Goal: Obtain resource: Download file/media

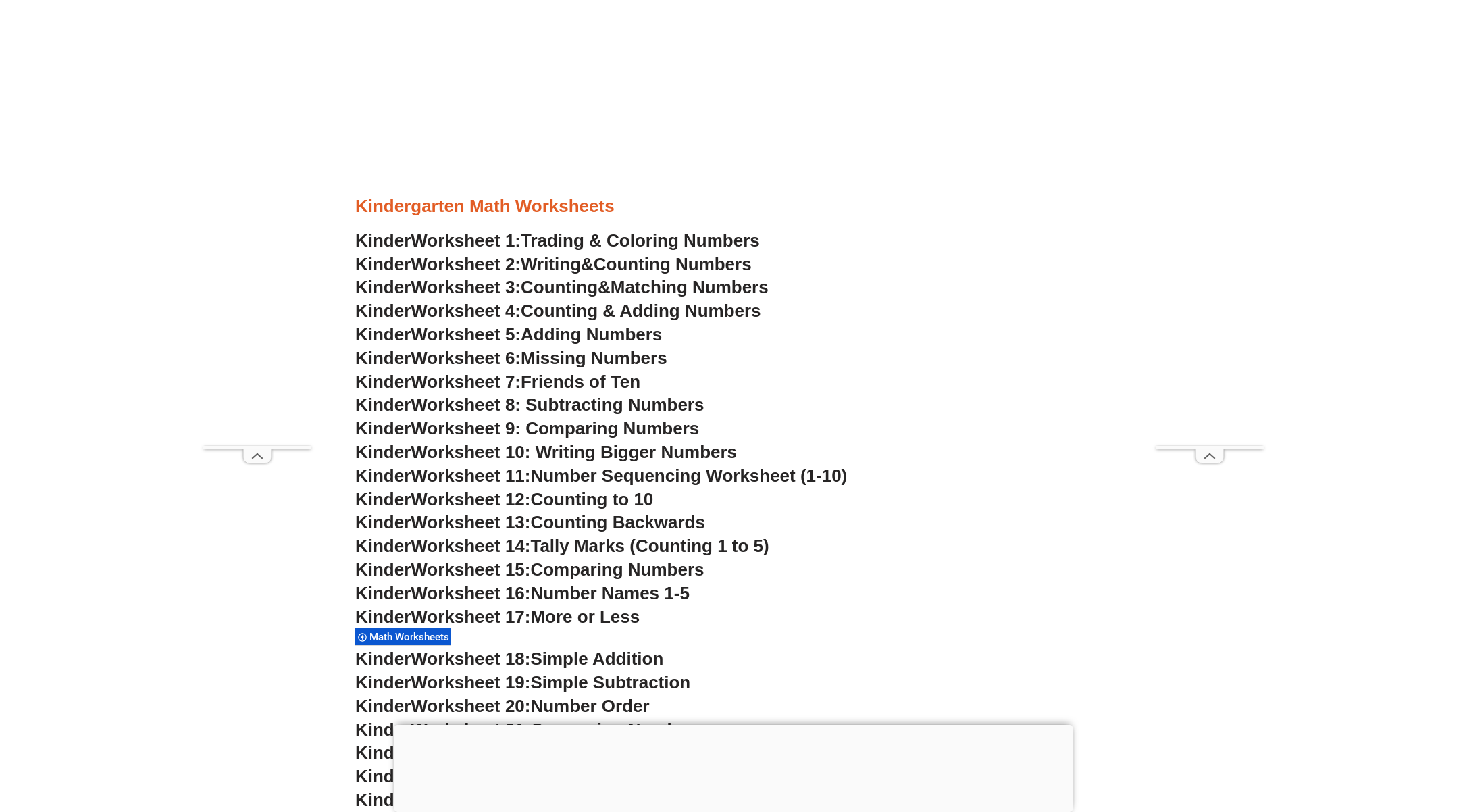
click at [505, 261] on span "Worksheet 2:" at bounding box center [466, 264] width 110 height 20
click at [480, 334] on span "Worksheet 5:" at bounding box center [466, 334] width 110 height 20
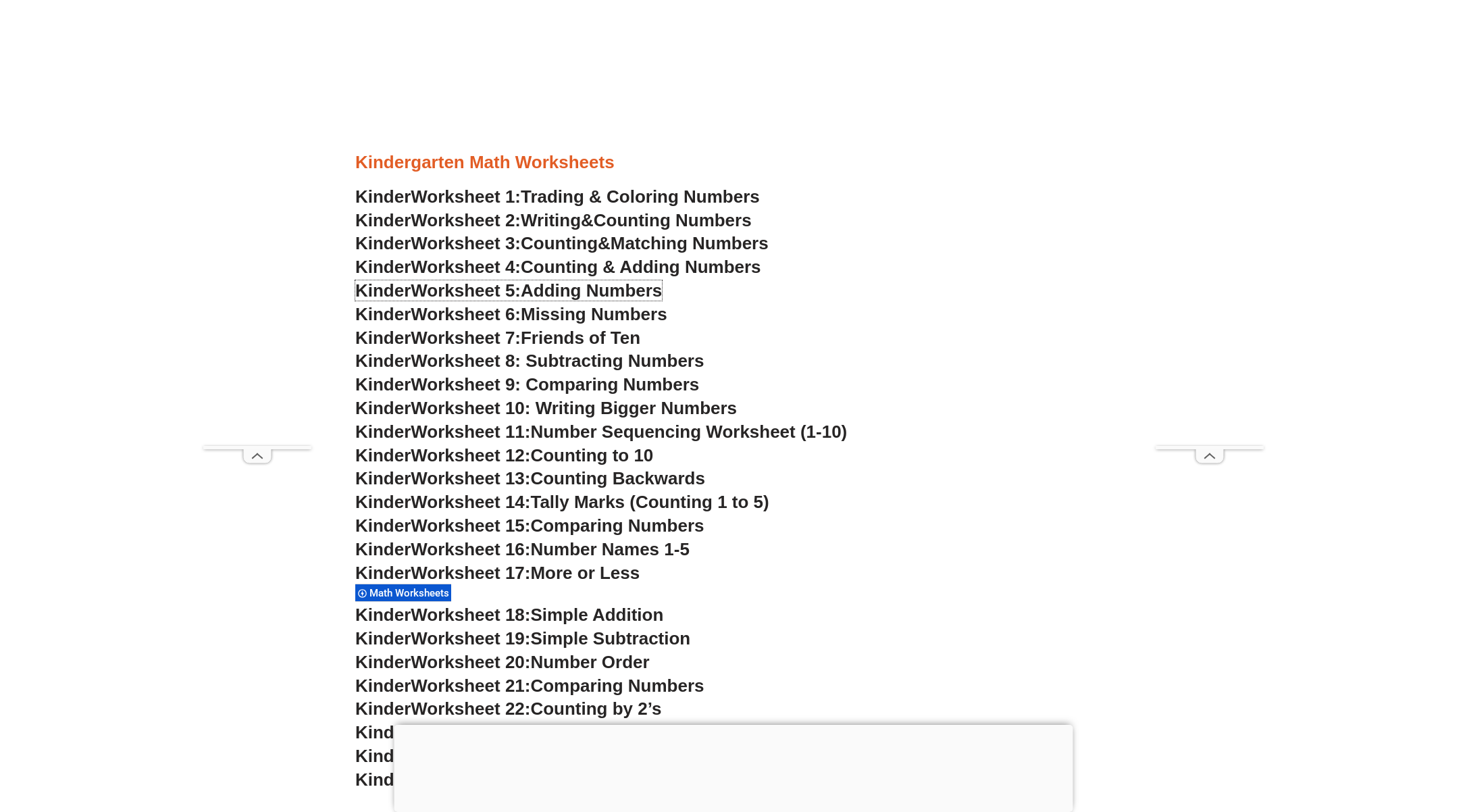
scroll to position [684, 0]
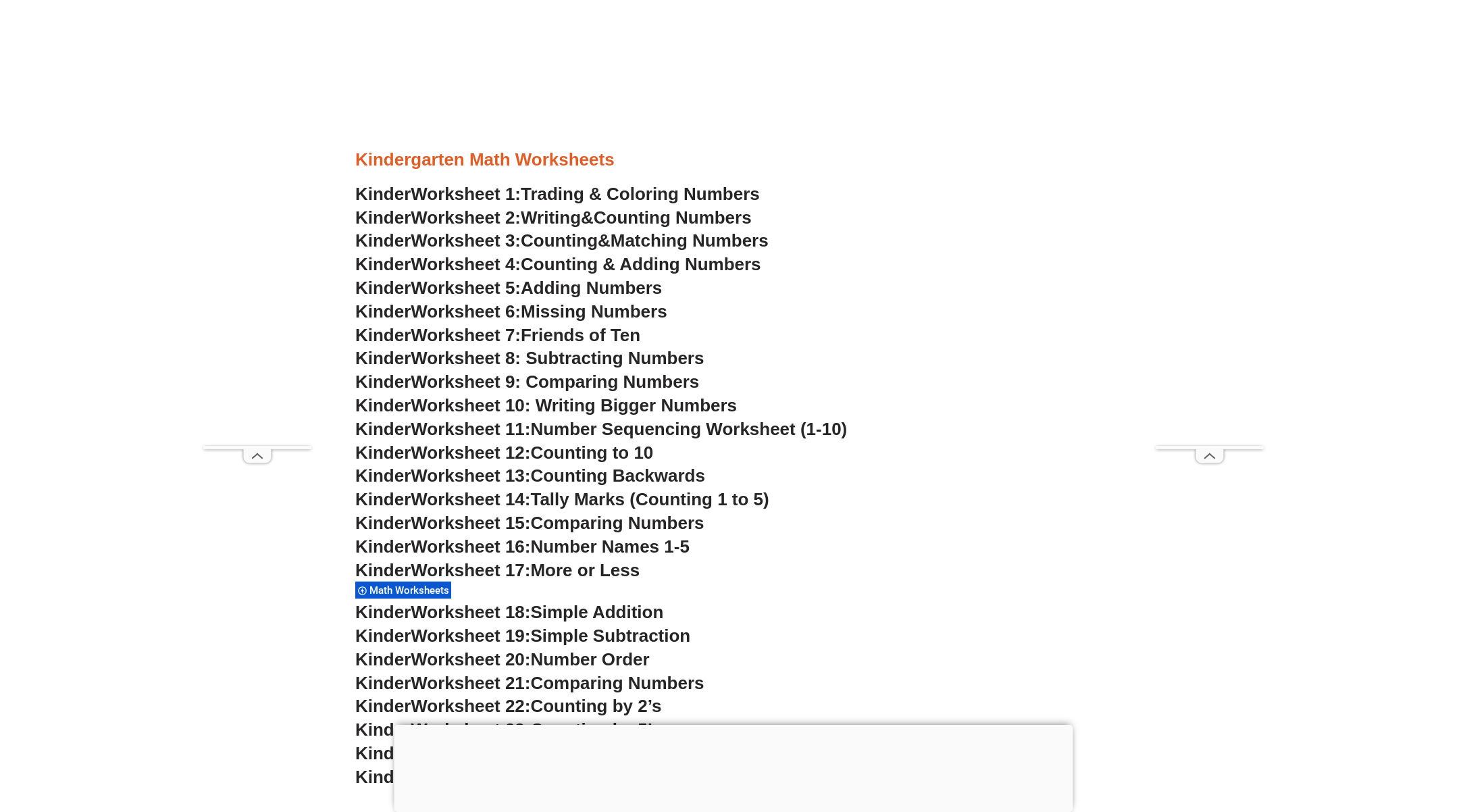
click at [491, 615] on span "Worksheet 18:" at bounding box center [471, 612] width 120 height 20
click at [480, 361] on span "Worksheet 8: Subtracting Numbers" at bounding box center [558, 358] width 294 height 20
click at [622, 385] on span "Worksheet 9: Comparing Numbers" at bounding box center [555, 381] width 288 height 20
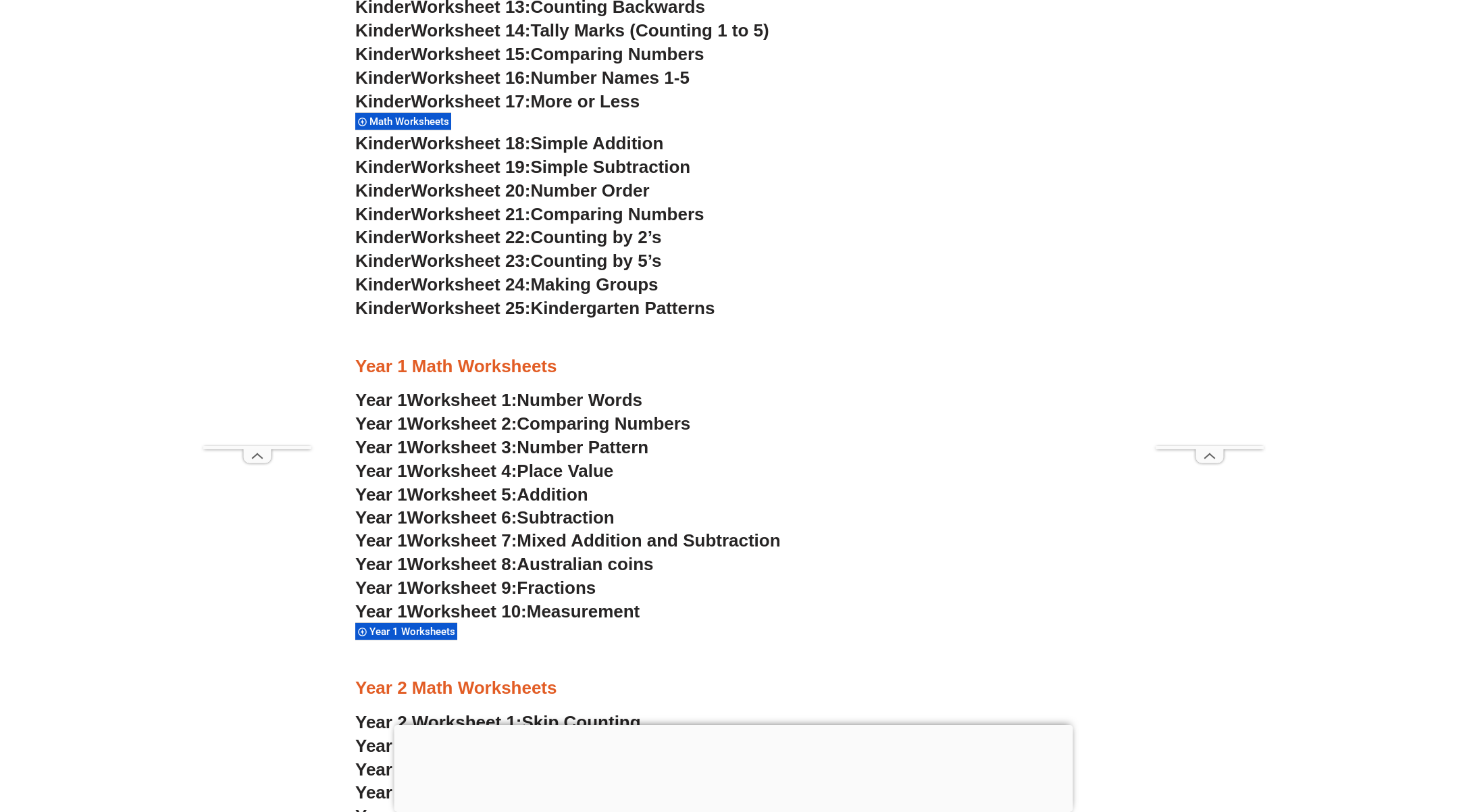
scroll to position [1155, 0]
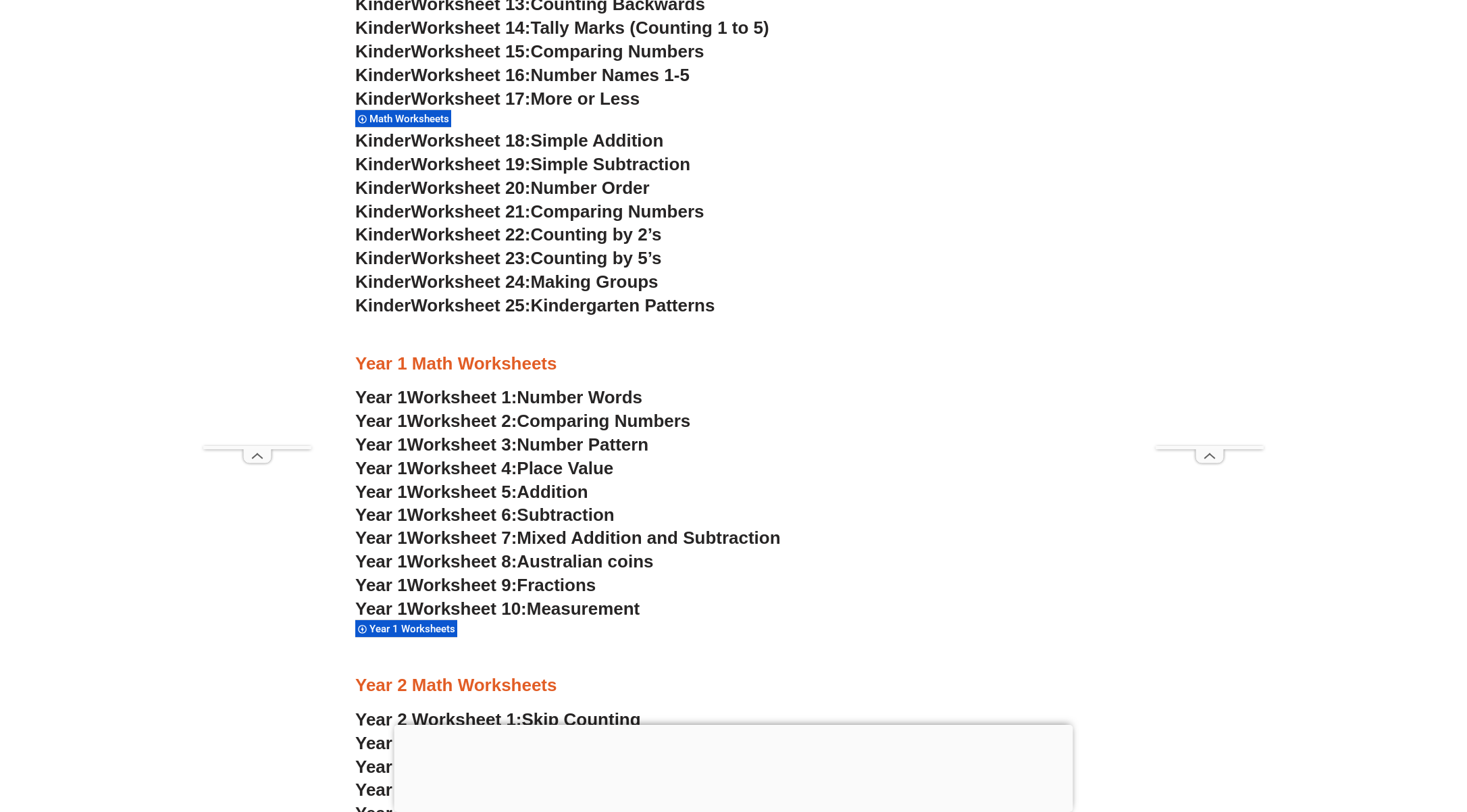
click at [546, 492] on span "Addition" at bounding box center [552, 492] width 71 height 20
click at [518, 515] on span "Worksheet 6:" at bounding box center [462, 515] width 110 height 20
click at [561, 534] on span "Mixed Addition and Subtraction" at bounding box center [649, 538] width 263 height 20
